Goal: Transaction & Acquisition: Purchase product/service

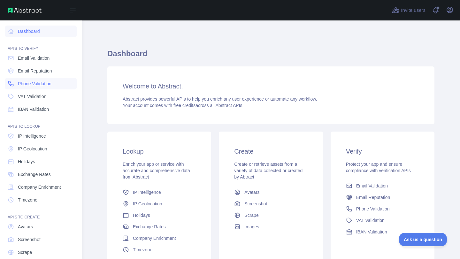
click at [44, 79] on link "Phone Validation" at bounding box center [41, 84] width 72 height 12
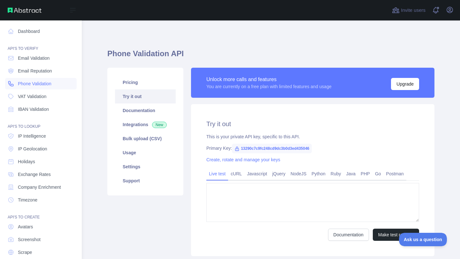
type textarea "**********"
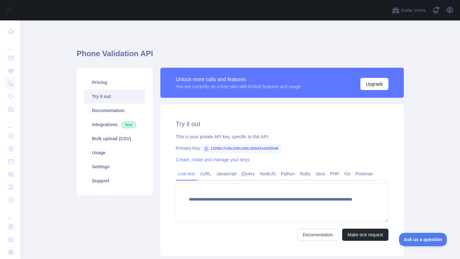
scroll to position [22, 0]
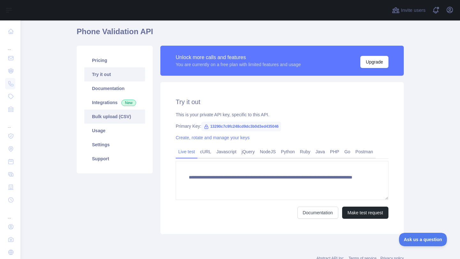
click at [130, 118] on link "Bulk upload (CSV)" at bounding box center [114, 117] width 61 height 14
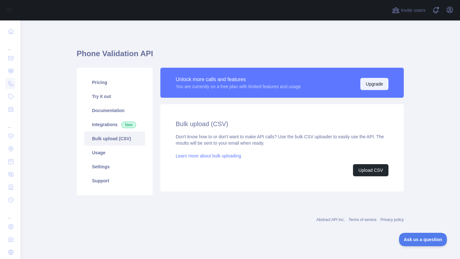
click at [366, 81] on button "Upgrade" at bounding box center [374, 84] width 28 height 12
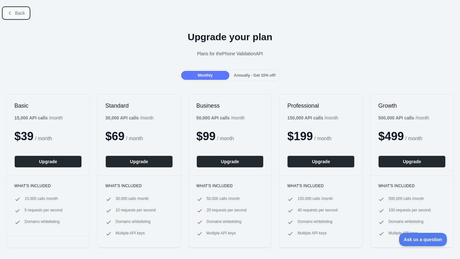
click at [12, 13] on icon at bounding box center [9, 13] width 5 height 5
